Goal: Task Accomplishment & Management: Complete application form

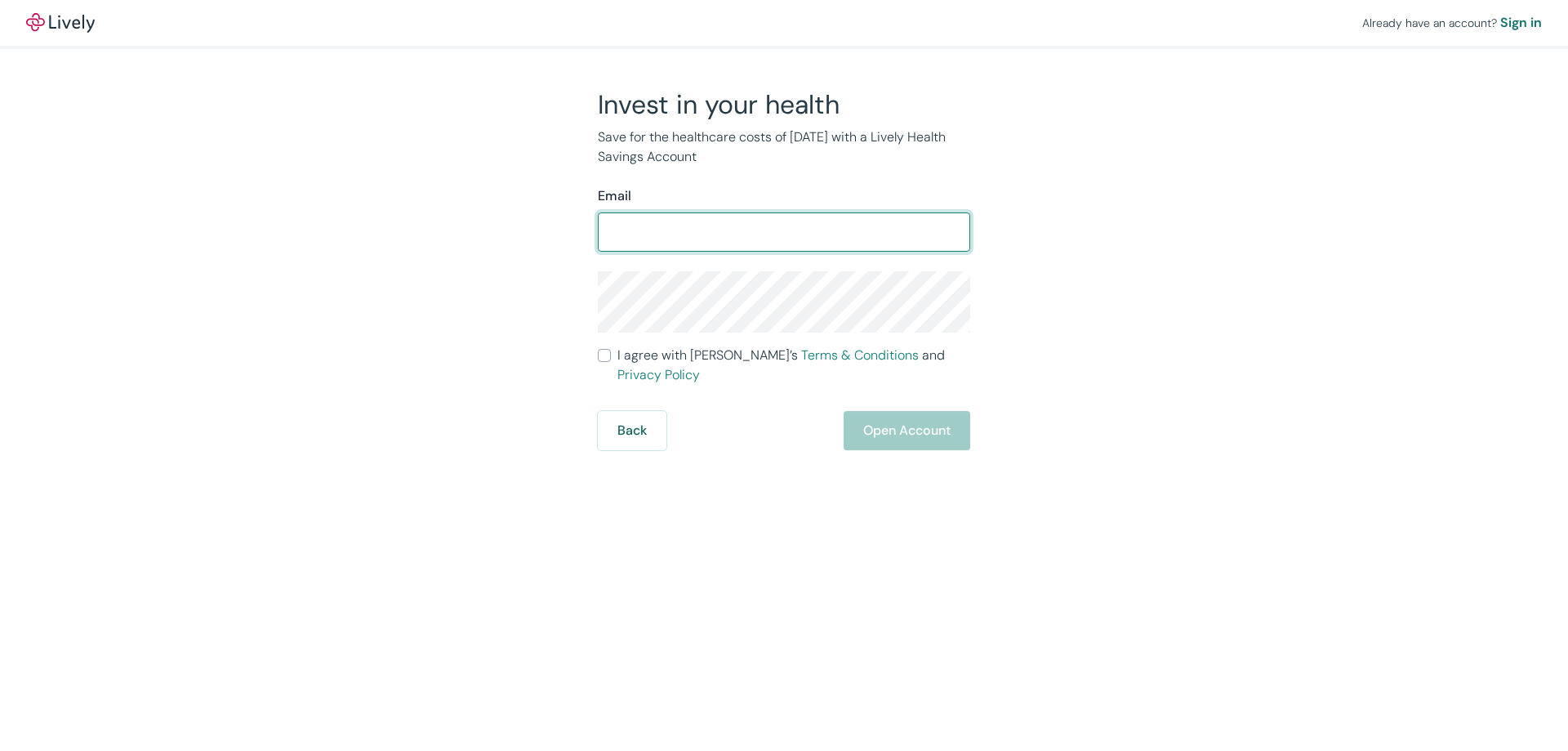
click at [708, 236] on input "Email" at bounding box center [783, 231] width 372 height 33
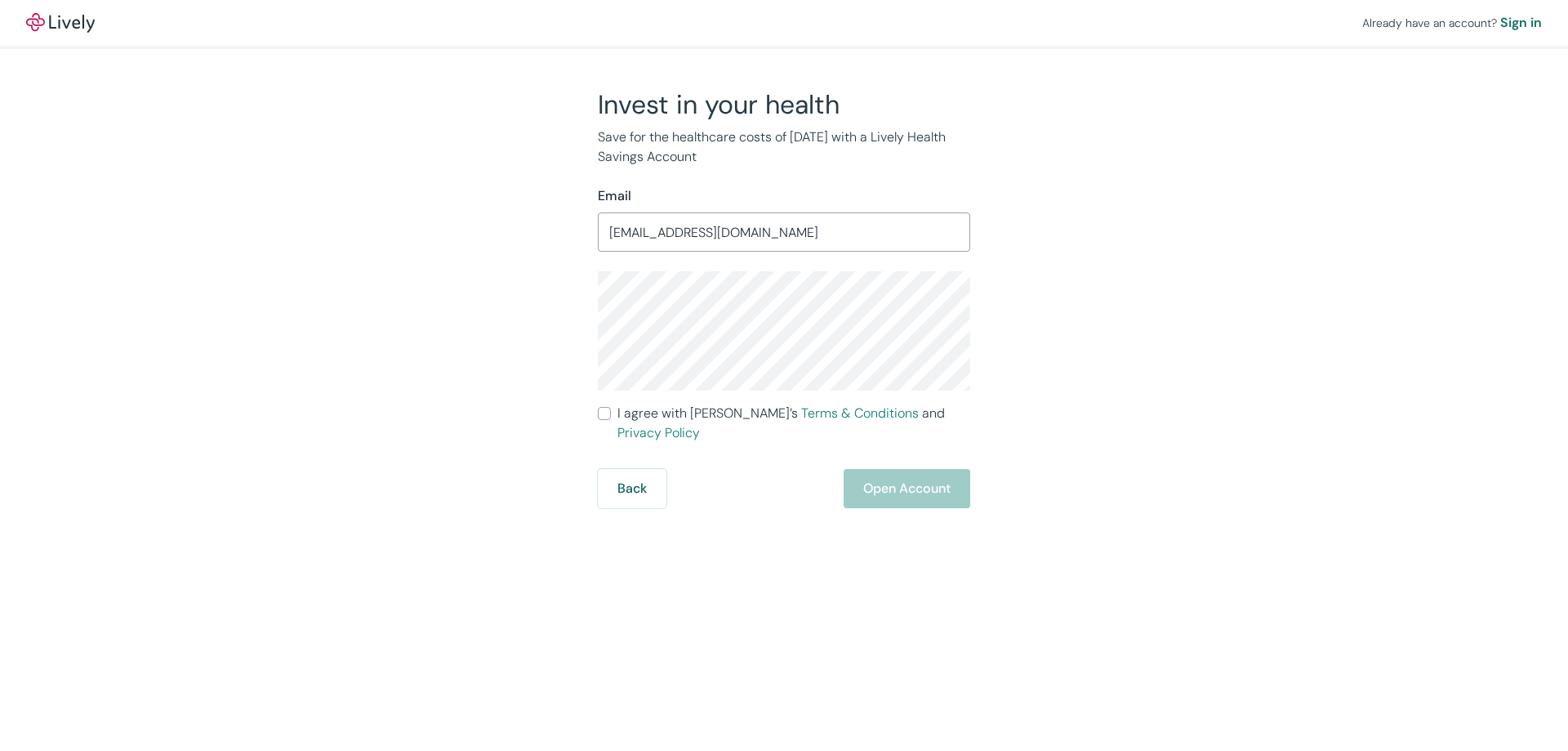
type input "[EMAIL_ADDRESS][DOMAIN_NAME]"
click at [605, 410] on input "I agree with Lively’s Terms & Conditions and Privacy Policy" at bounding box center [603, 413] width 13 height 13
checkbox input "true"
click at [928, 469] on button "Open Account" at bounding box center [906, 488] width 126 height 39
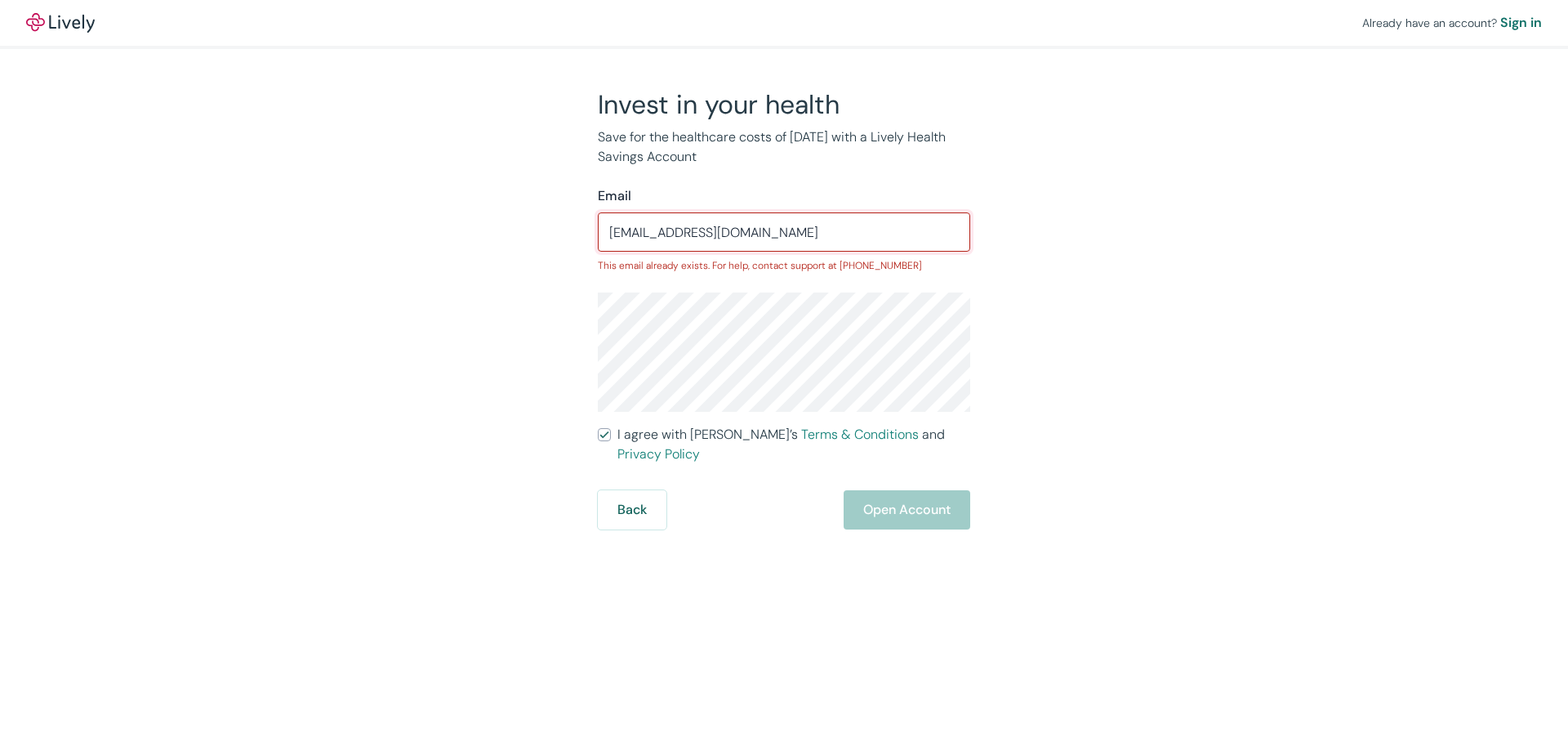
click at [795, 236] on input "[EMAIL_ADDRESS][DOMAIN_NAME]" at bounding box center [783, 231] width 372 height 33
type input "[PERSON_NAME][EMAIL_ADDRESS][DOMAIN_NAME]"
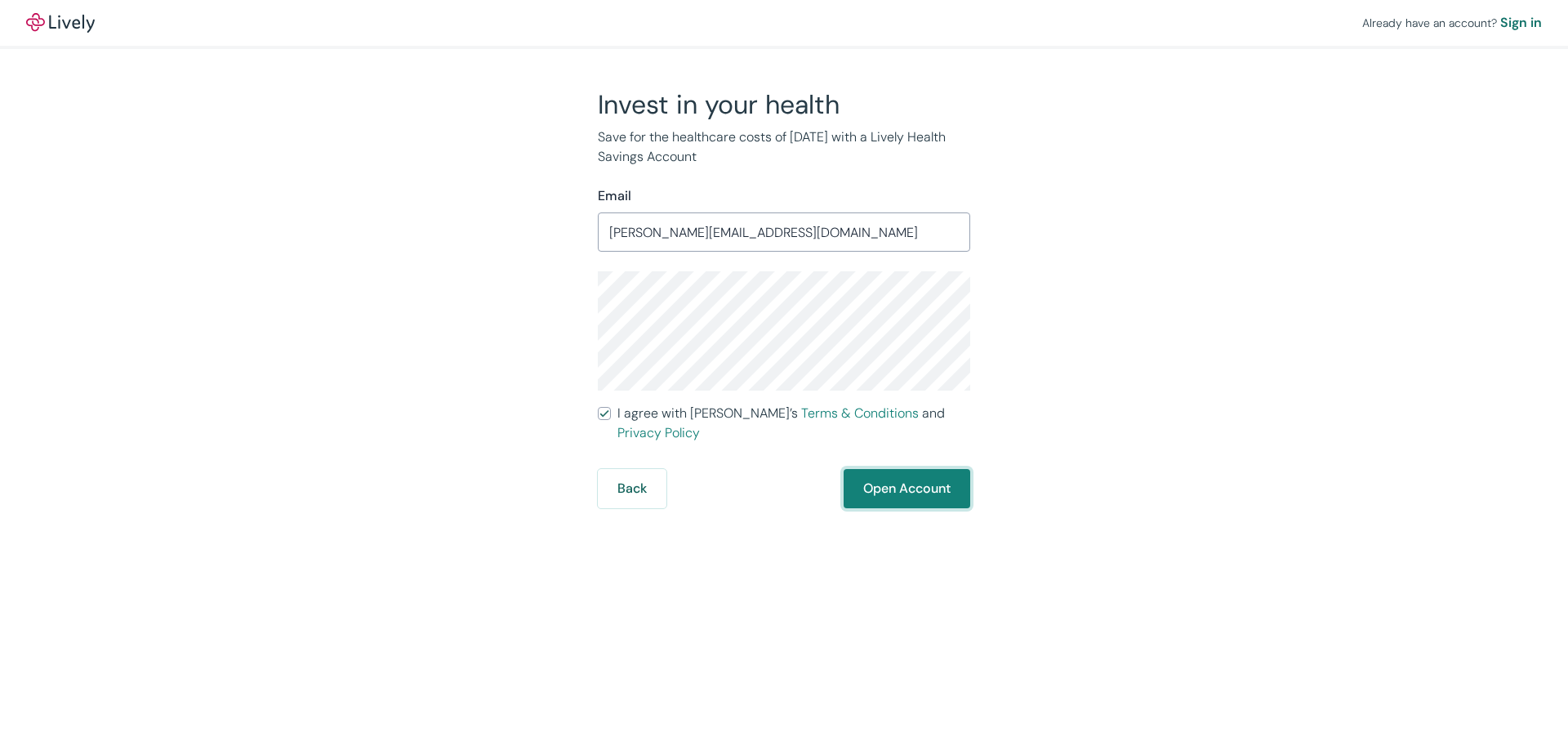
click at [899, 474] on button "Open Account" at bounding box center [906, 488] width 126 height 39
click at [823, 251] on div "[PERSON_NAME][EMAIL_ADDRESS][DOMAIN_NAME] ​" at bounding box center [783, 232] width 372 height 39
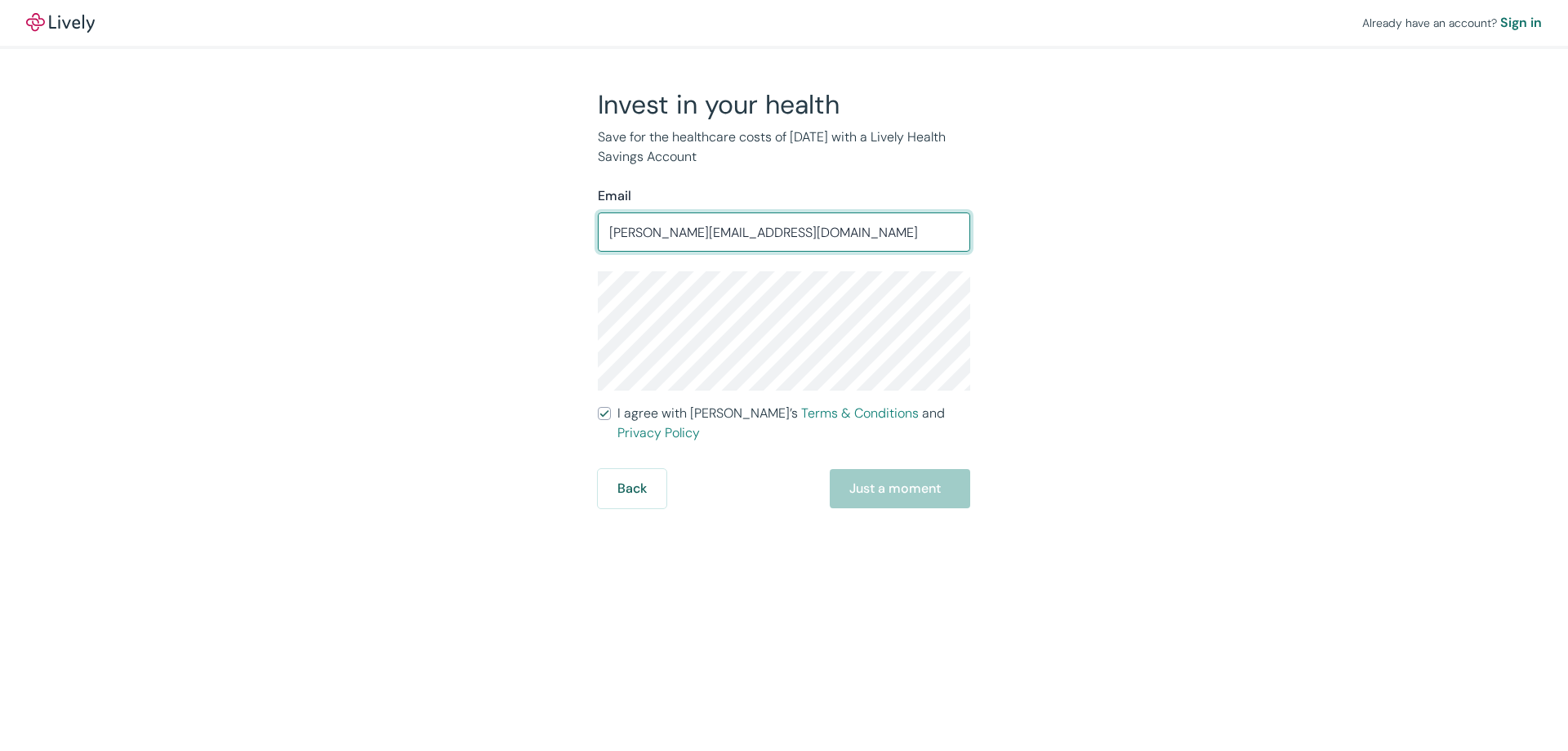
click at [895, 475] on div "Back Just a moment" at bounding box center [783, 488] width 372 height 39
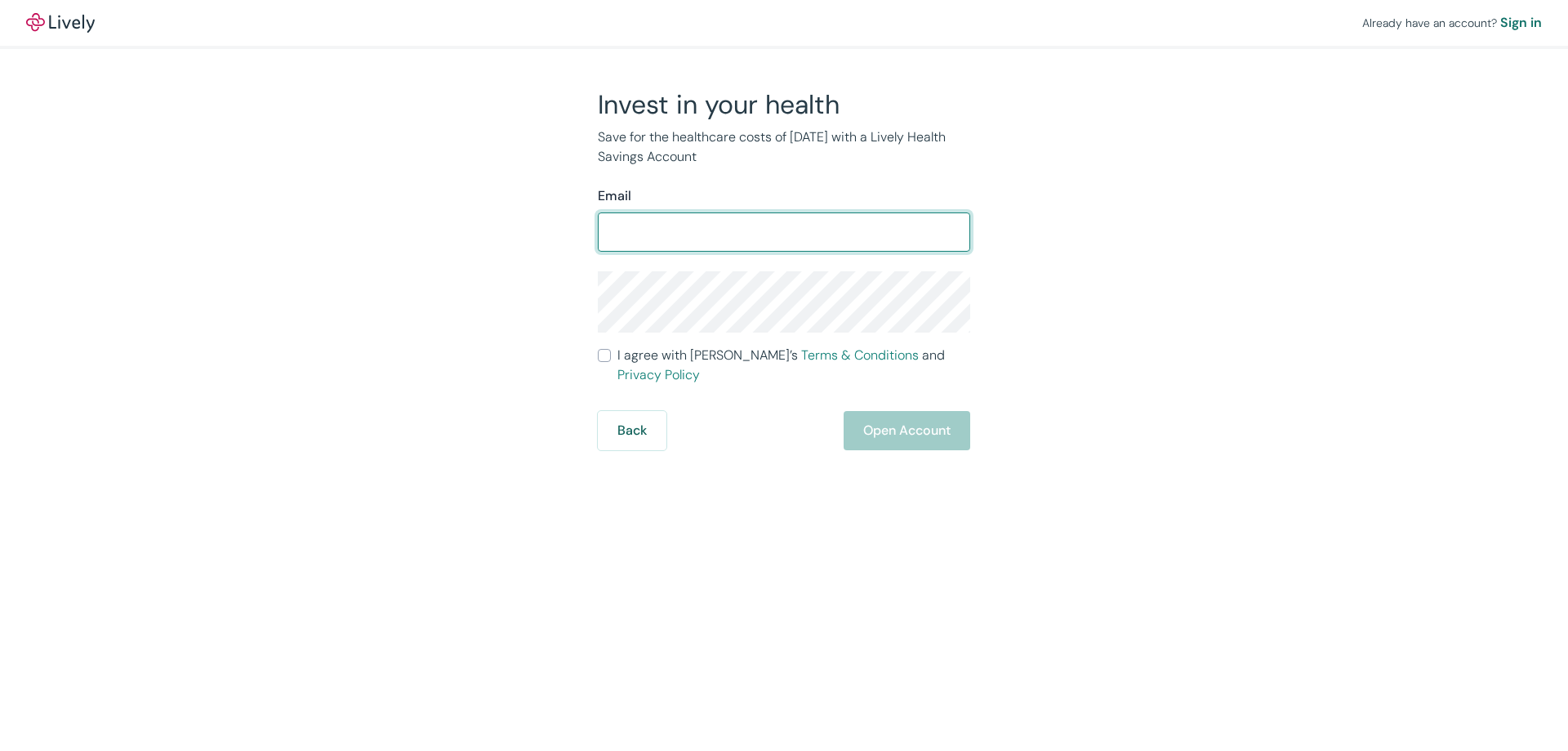
click at [703, 225] on input "Email" at bounding box center [783, 231] width 372 height 33
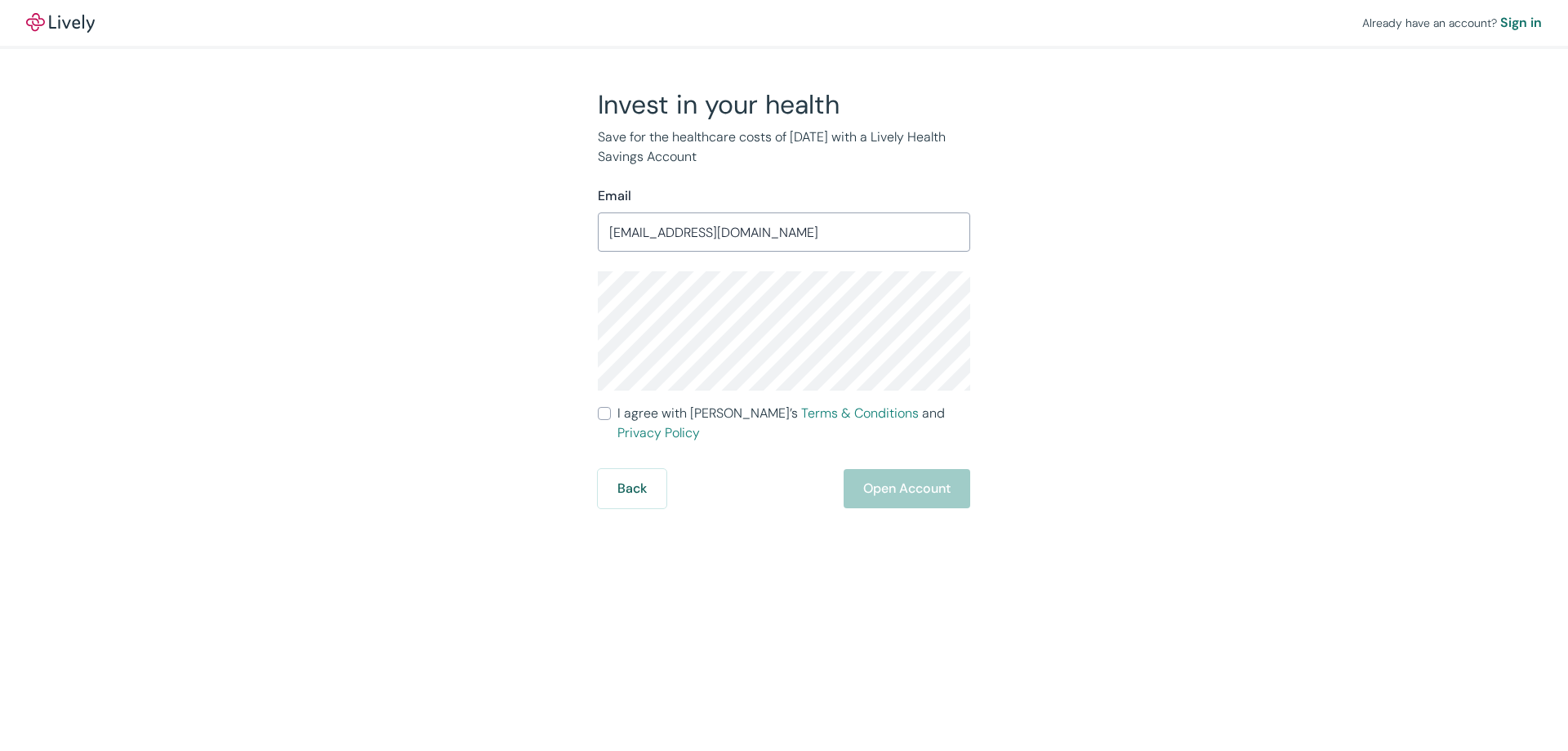
type input "[EMAIL_ADDRESS][DOMAIN_NAME]"
click at [464, 296] on div "Invest in your health Save for the healthcare costs of [DATE] with a Lively Hea…" at bounding box center [774, 298] width 784 height 420
click at [551, 281] on div "Invest in your health Save for the healthcare costs of [DATE] with a Lively Hea…" at bounding box center [774, 298] width 784 height 420
click at [563, 301] on div "Invest in your health Save for the healthcare costs of tomorrow with a Lively H…" at bounding box center [774, 298] width 784 height 420
drag, startPoint x: 1146, startPoint y: 418, endPoint x: 1206, endPoint y: 408, distance: 60.8
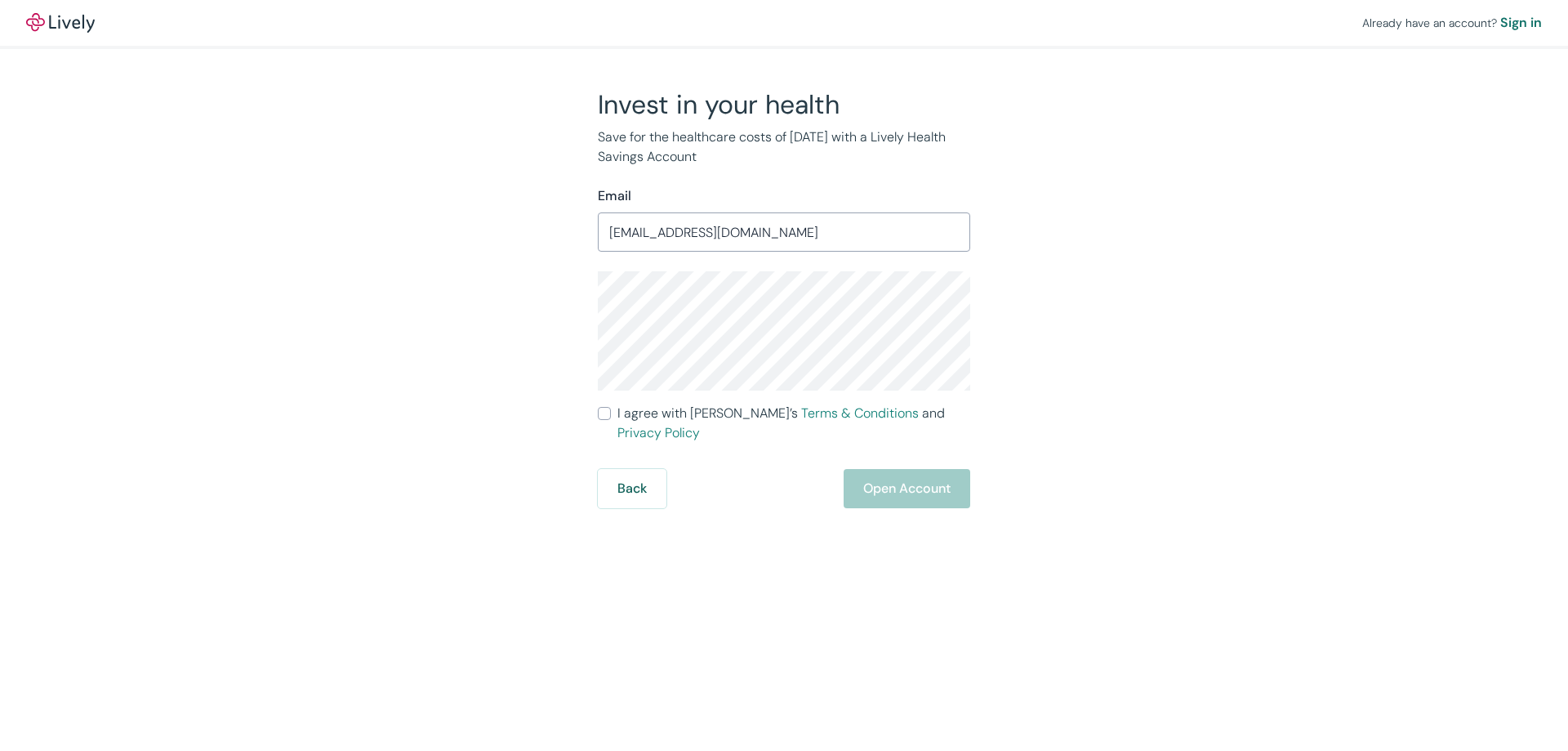
click at [1147, 417] on div "Invest in your health Save for the healthcare costs of tomorrow with a Lively H…" at bounding box center [774, 298] width 784 height 420
click at [600, 411] on input "I agree with Lively’s Terms & Conditions and Privacy Policy" at bounding box center [603, 413] width 13 height 13
checkbox input "true"
click at [916, 469] on button "Open Account" at bounding box center [906, 488] width 126 height 39
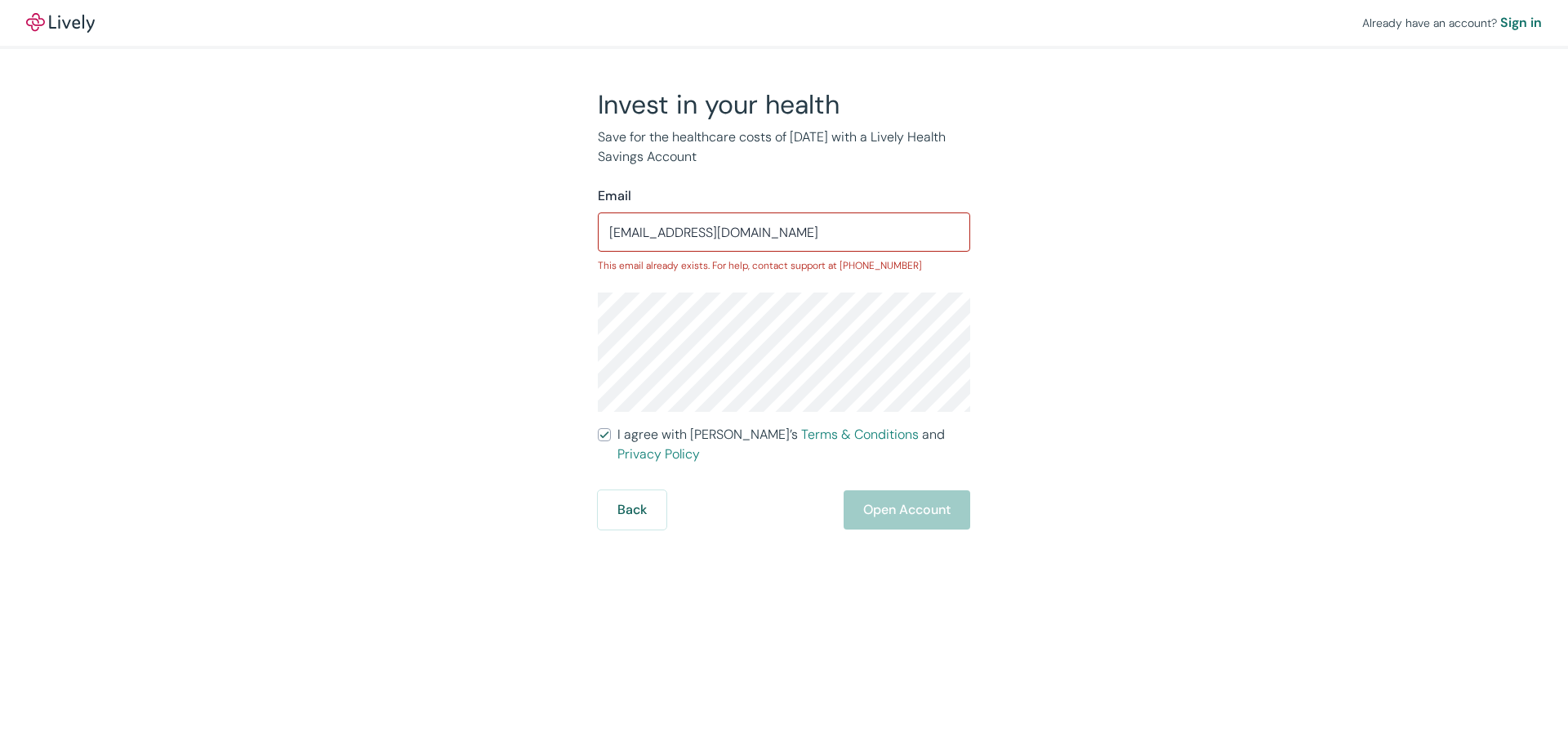
click at [45, 25] on img at bounding box center [60, 22] width 69 height 19
